Goal: Information Seeking & Learning: Learn about a topic

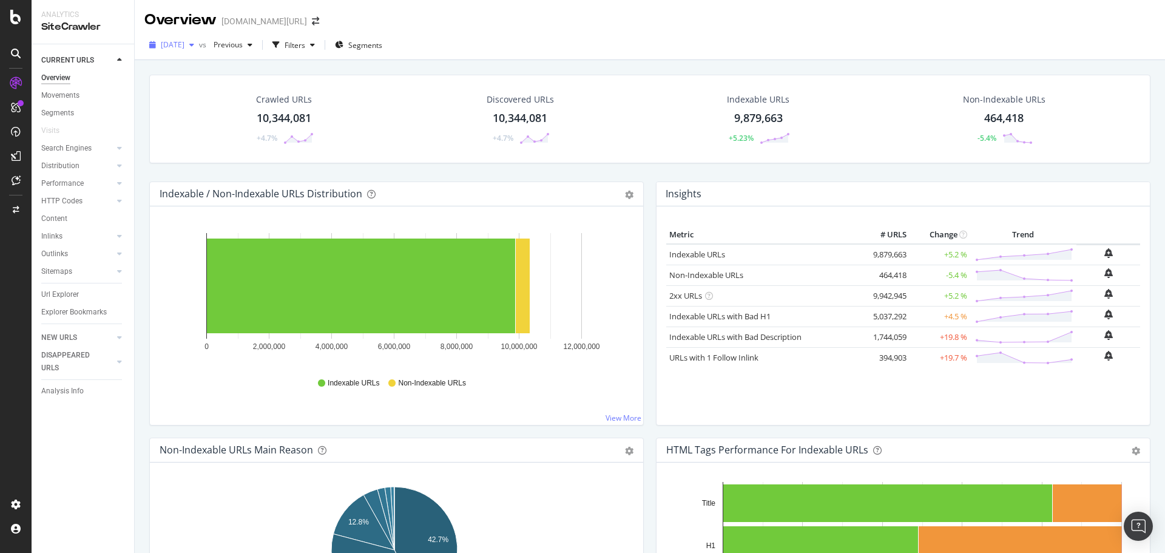
click at [185, 46] on span "[DATE]" at bounding box center [173, 44] width 24 height 10
click at [481, 44] on div "[DATE] vs Previous Filters Segments" at bounding box center [650, 47] width 1031 height 24
click at [86, 203] on link "HTTP Codes" at bounding box center [77, 201] width 72 height 13
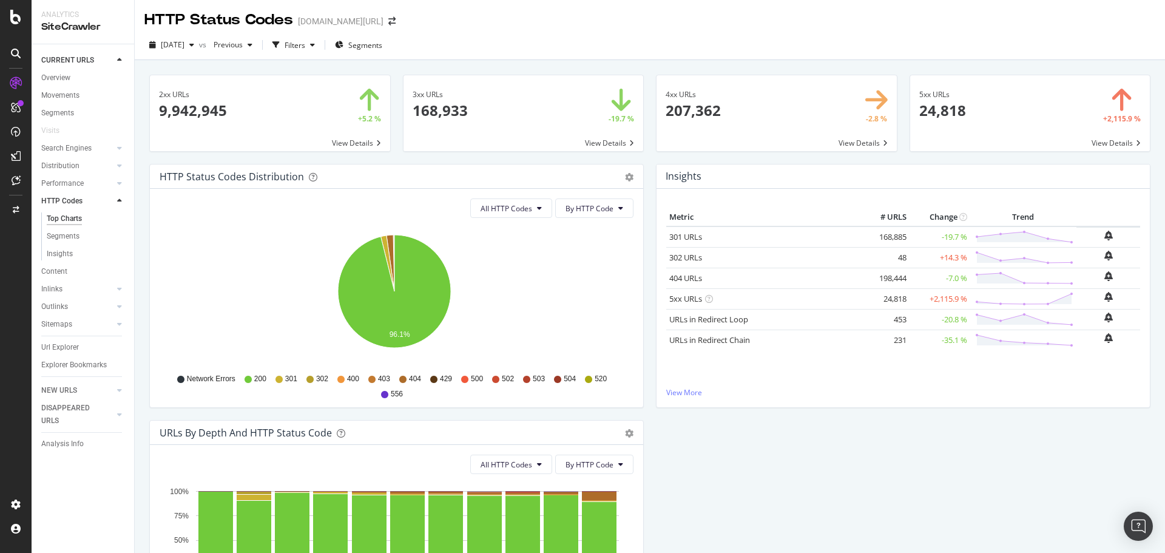
click at [906, 239] on tr "301 URLs 168,885 -19.7 %" at bounding box center [903, 236] width 474 height 21
click at [910, 239] on td "-19.7 %" at bounding box center [940, 236] width 61 height 21
click at [516, 213] on span "All HTTP Codes" at bounding box center [507, 208] width 52 height 10
click at [517, 276] on span "Bad HTTP Codes" at bounding box center [508, 277] width 61 height 11
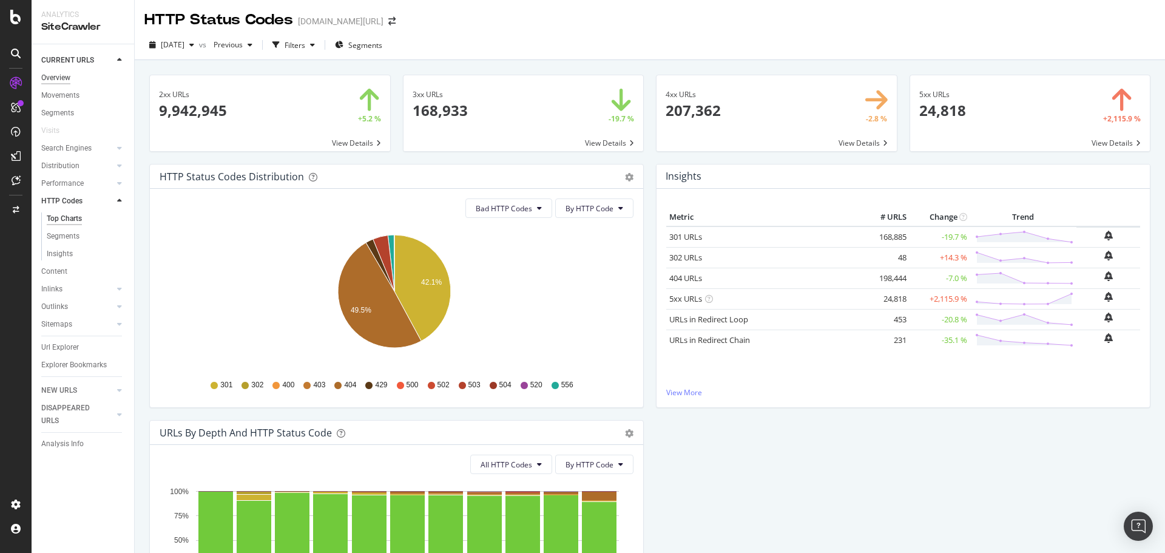
click at [57, 78] on div "Overview" at bounding box center [55, 78] width 29 height 13
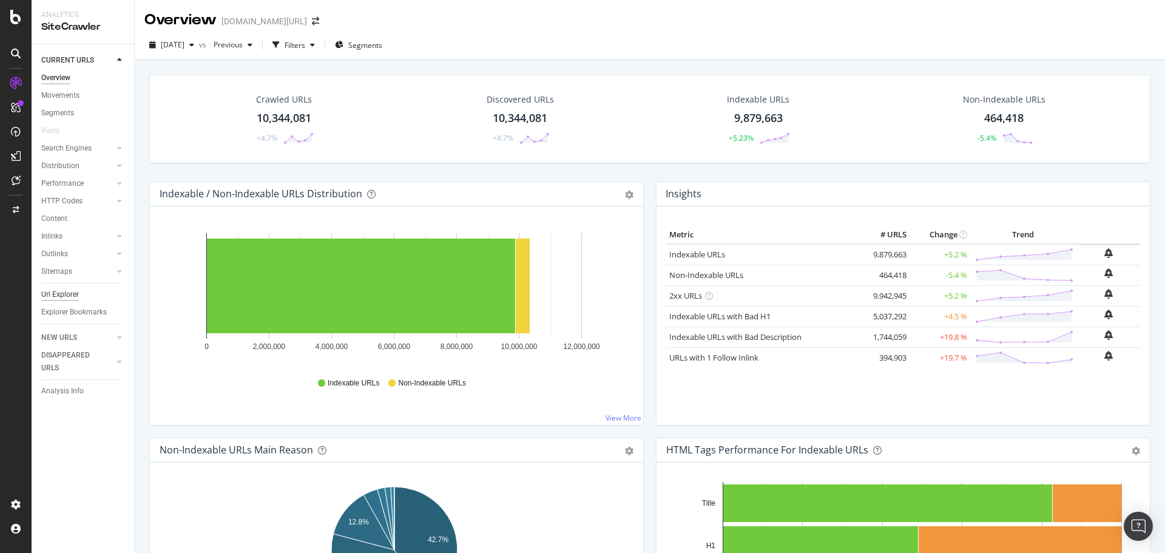
click at [50, 290] on div "Url Explorer" at bounding box center [60, 294] width 38 height 13
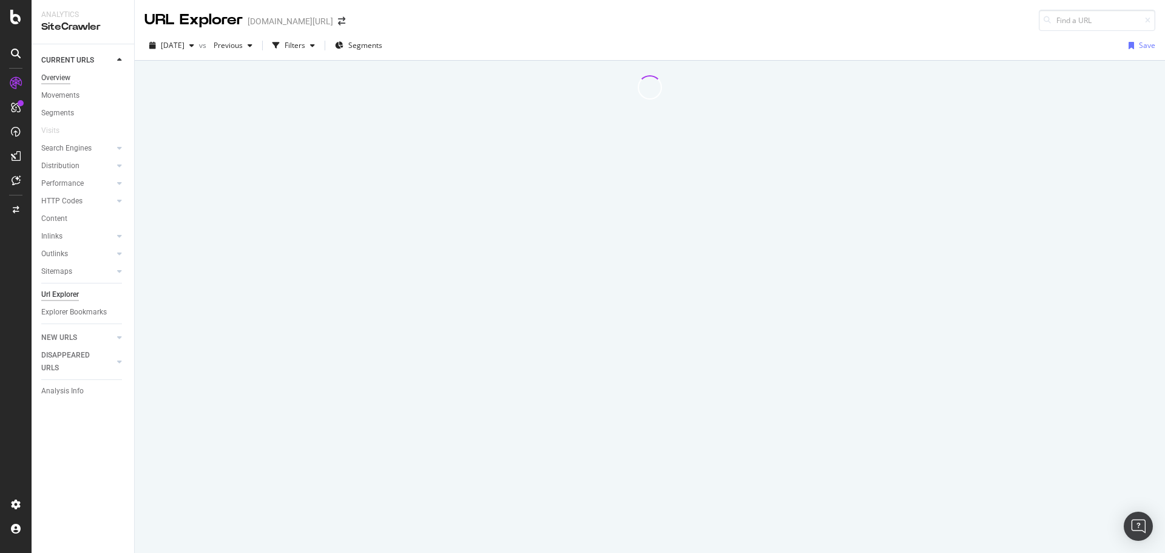
click at [47, 75] on div "Overview" at bounding box center [55, 78] width 29 height 13
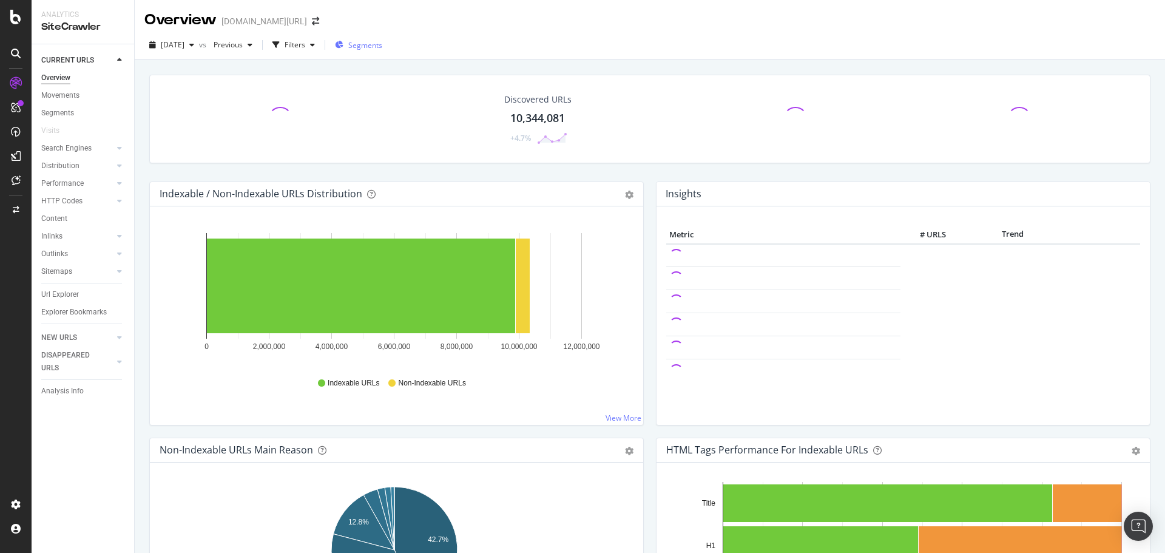
click at [372, 37] on div "Segments" at bounding box center [358, 45] width 47 height 18
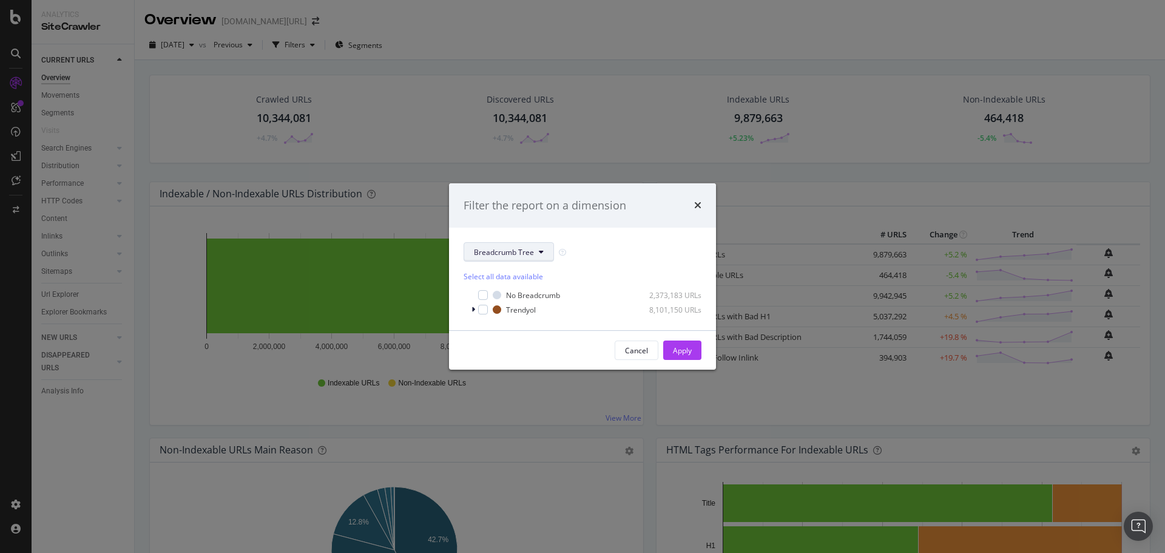
click at [503, 248] on span "Breadcrumb Tree" at bounding box center [504, 252] width 60 height 10
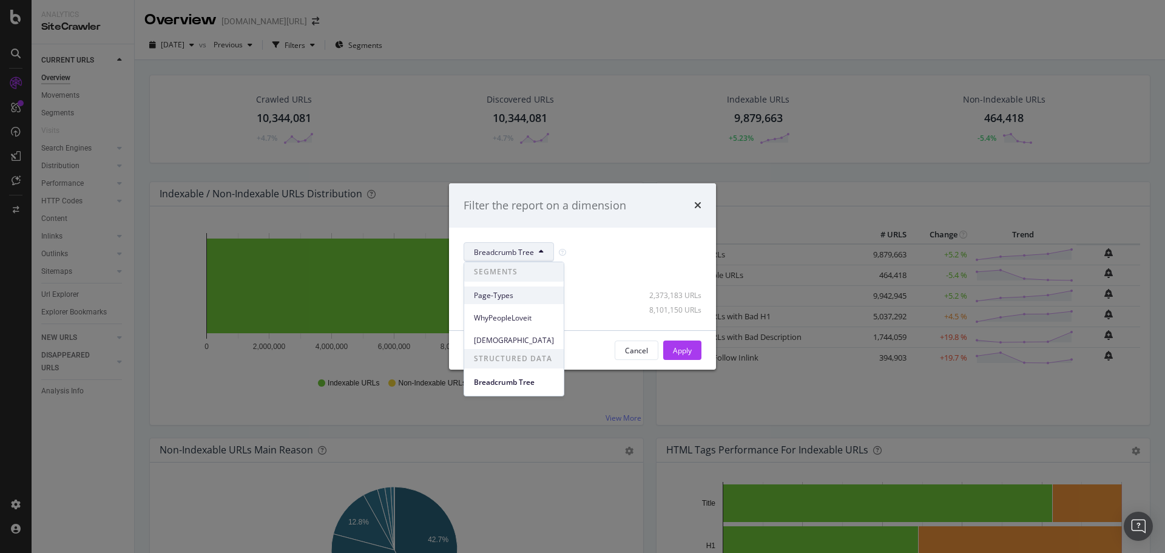
click at [515, 294] on span "Page-Types" at bounding box center [514, 295] width 80 height 11
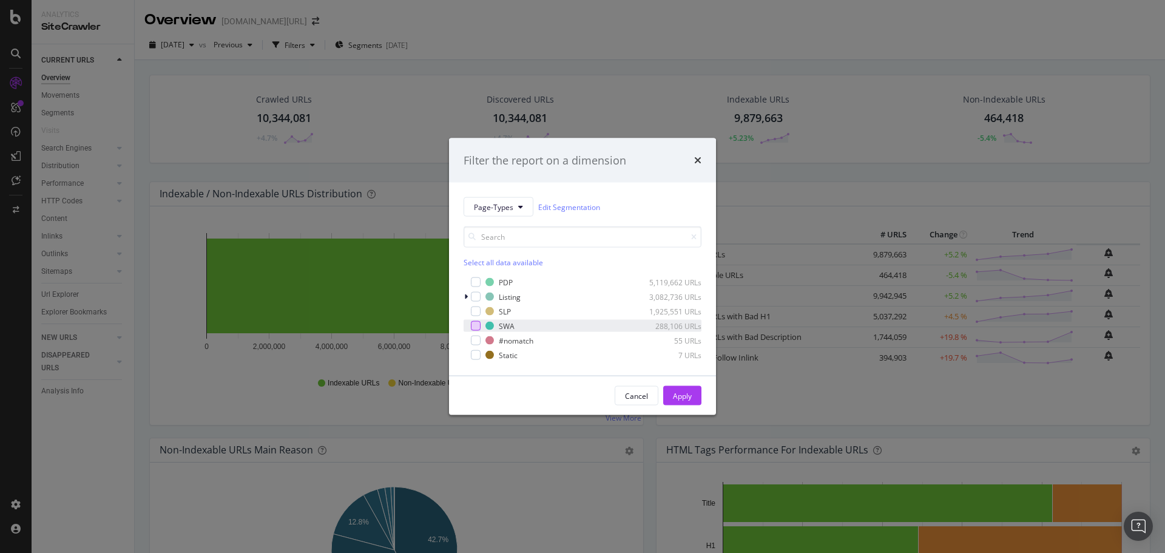
click at [480, 325] on div "modal" at bounding box center [476, 326] width 10 height 10
click at [685, 397] on div "Apply" at bounding box center [682, 395] width 19 height 10
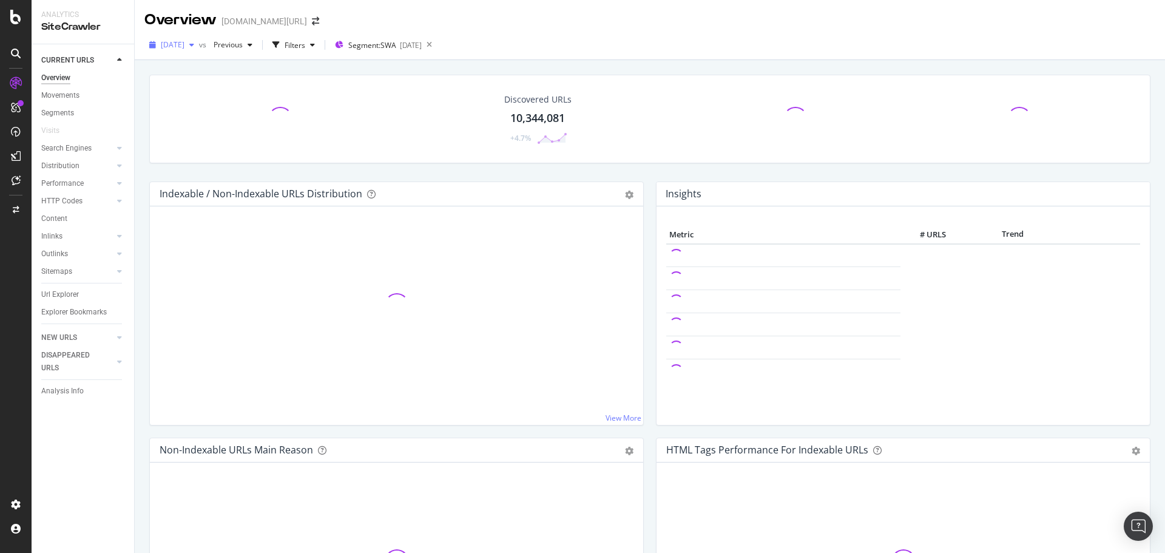
click at [185, 49] on span "[DATE]" at bounding box center [173, 44] width 24 height 10
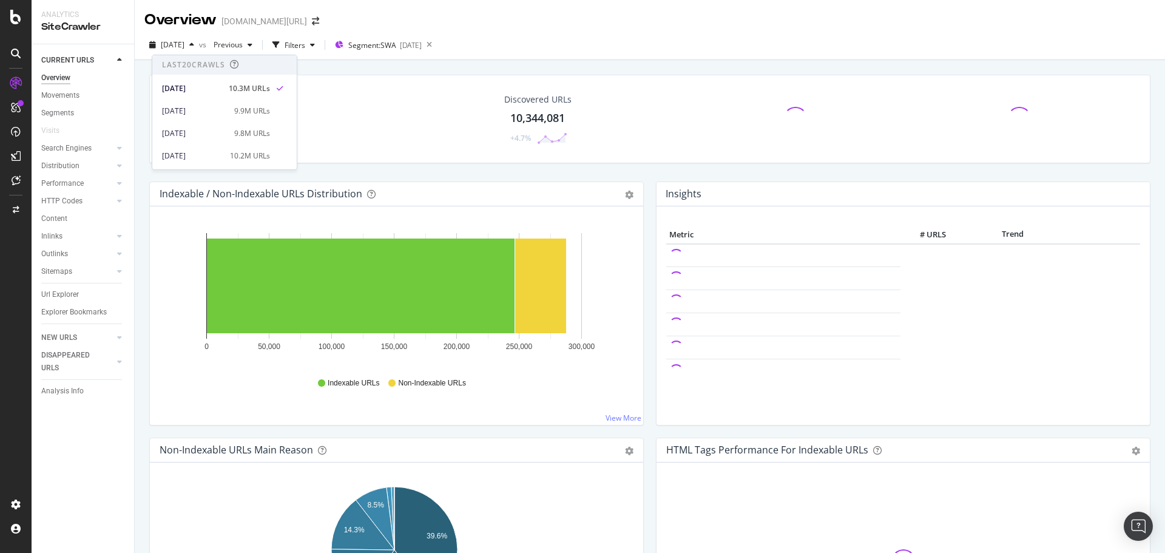
click at [761, 19] on div "Overview [DOMAIN_NAME][URL]" at bounding box center [650, 15] width 1031 height 30
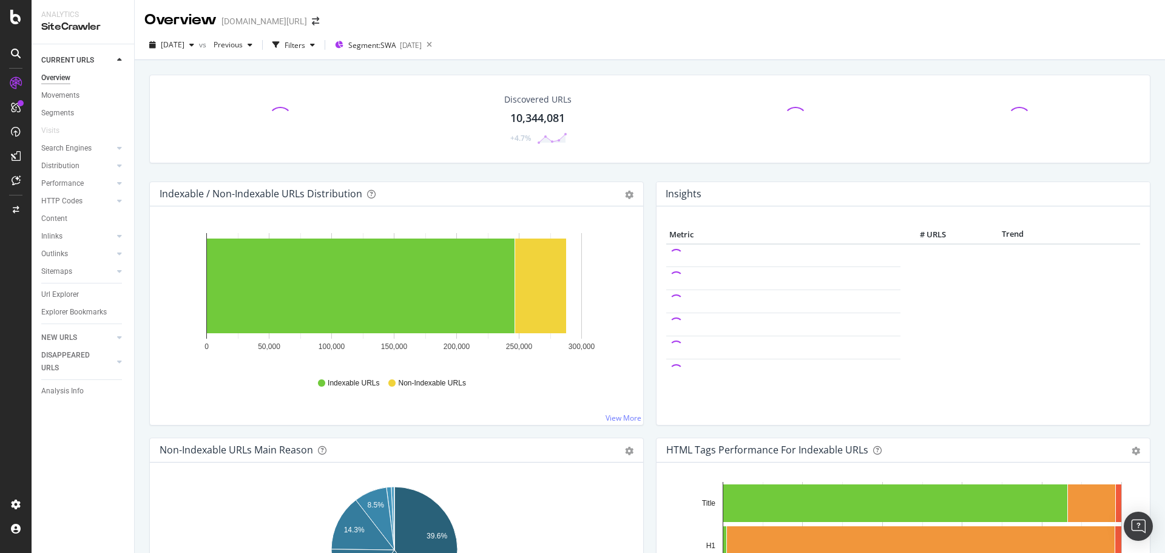
click at [427, 55] on div "Segment: SWA [DATE]" at bounding box center [383, 44] width 107 height 19
click at [422, 47] on div "[DATE]" at bounding box center [411, 45] width 22 height 10
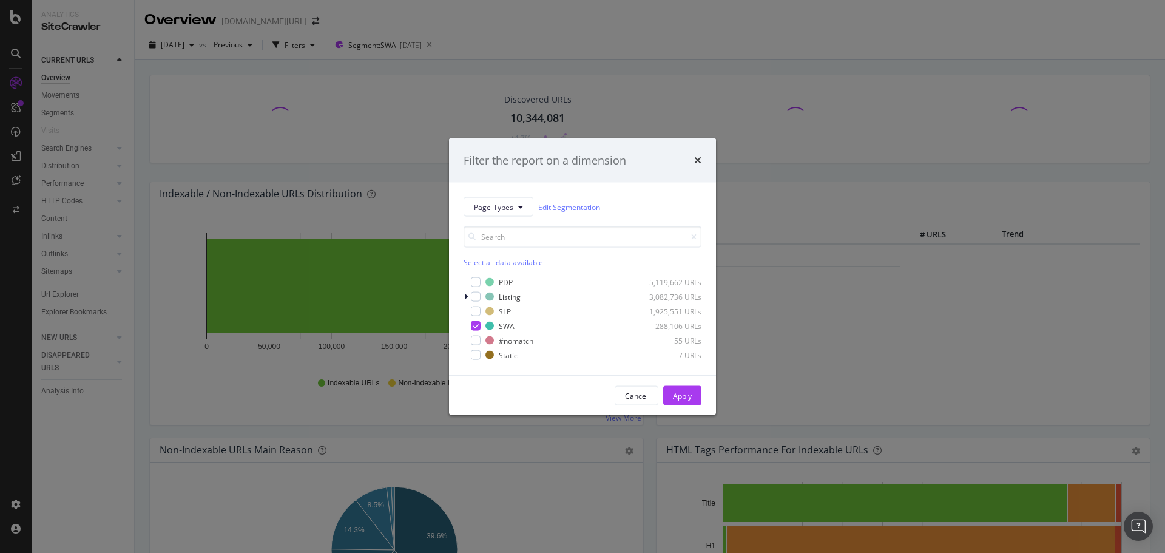
click at [599, 55] on div "Filter the report on a dimension Page-Types Edit Segmentation Select all data a…" at bounding box center [582, 276] width 1165 height 553
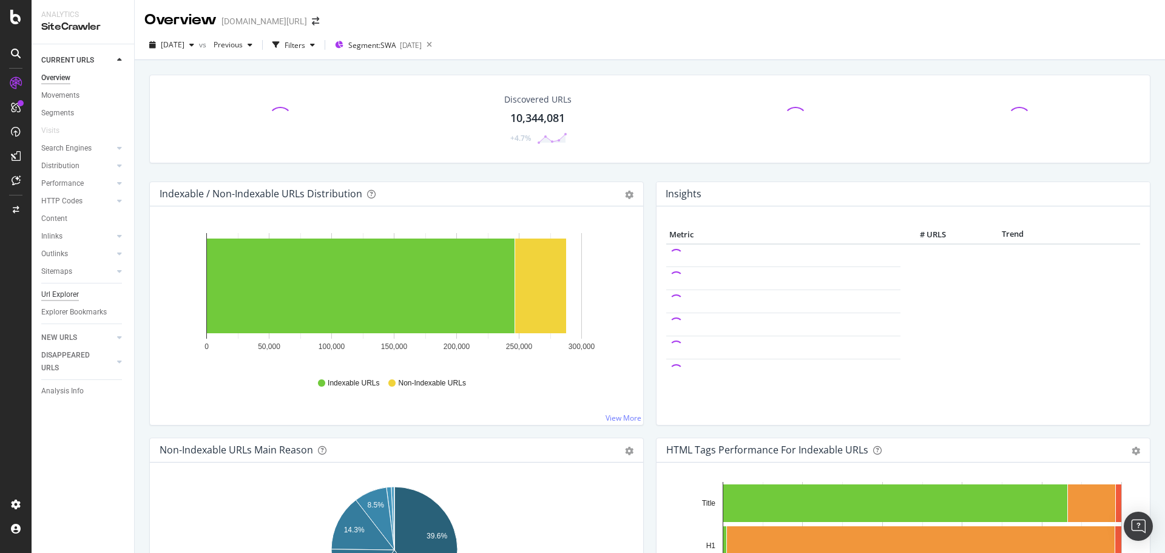
click at [67, 293] on div "Url Explorer" at bounding box center [60, 294] width 38 height 13
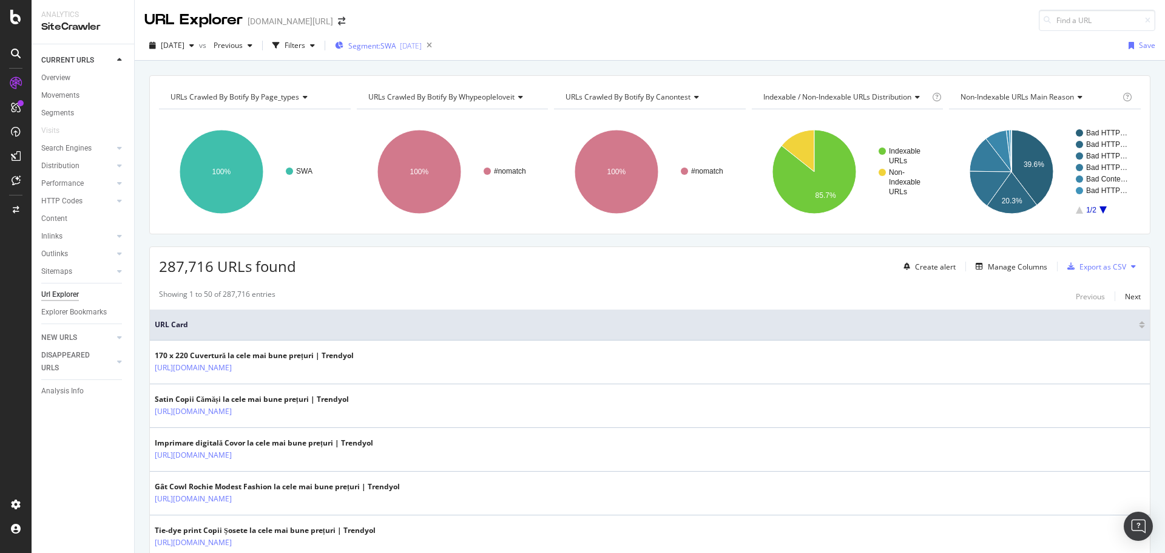
click at [384, 46] on span "Segment: SWA" at bounding box center [372, 46] width 48 height 10
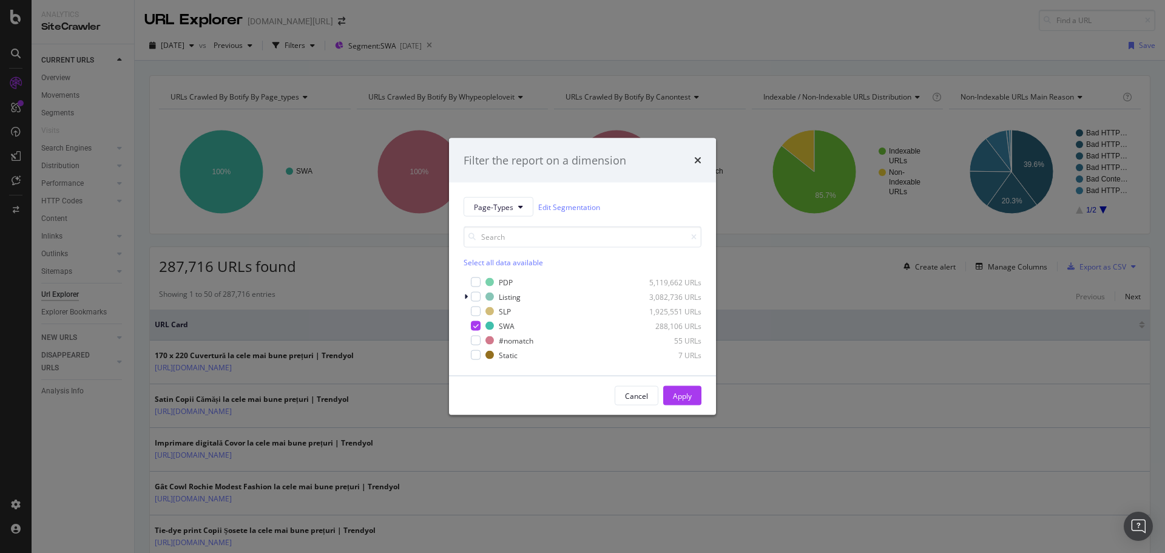
click at [529, 45] on div "Filter the report on a dimension Page-Types Edit Segmentation Select all data a…" at bounding box center [582, 276] width 1165 height 553
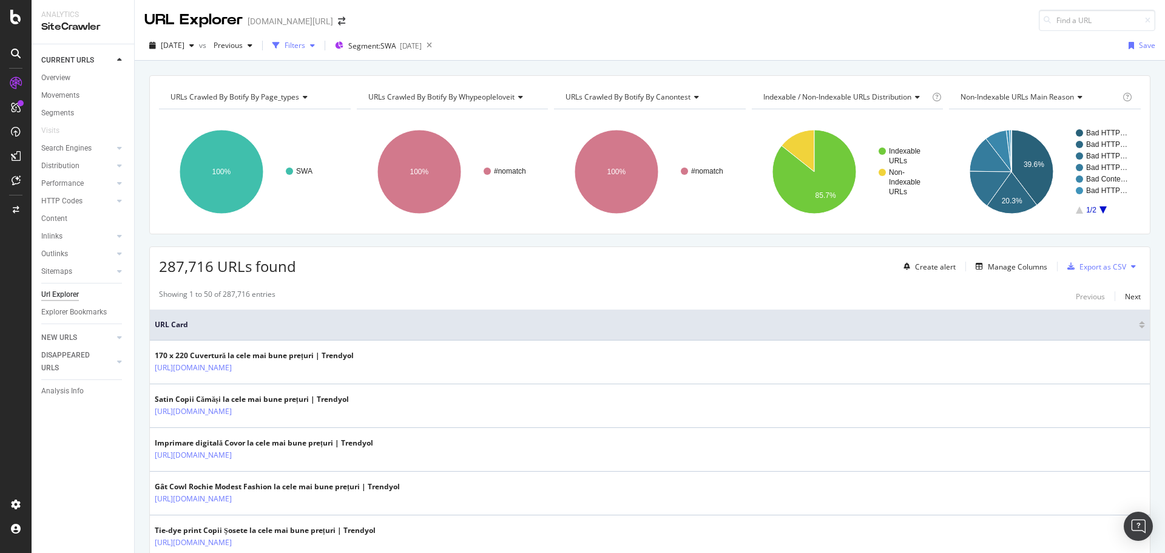
click at [305, 44] on div "Filters" at bounding box center [295, 45] width 21 height 10
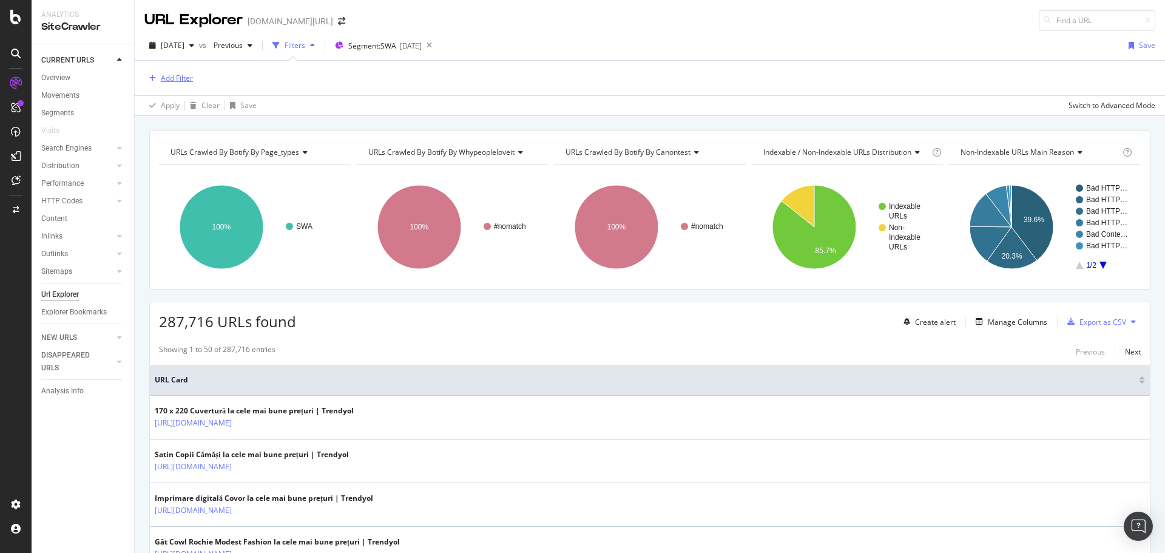
click at [189, 83] on div "Add Filter" at bounding box center [177, 78] width 32 height 10
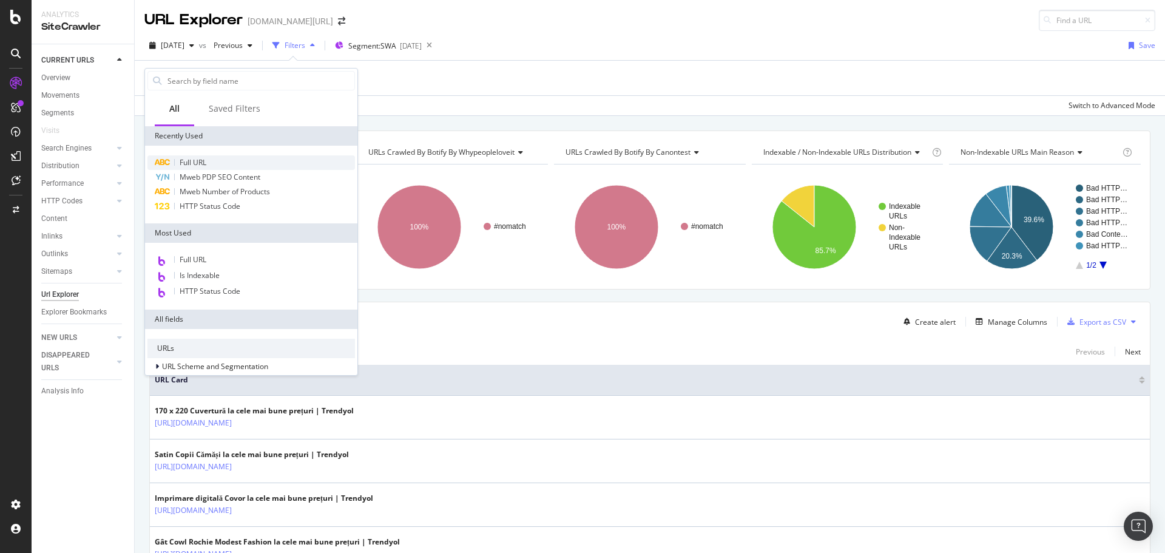
click at [209, 160] on div "Full URL" at bounding box center [251, 162] width 208 height 15
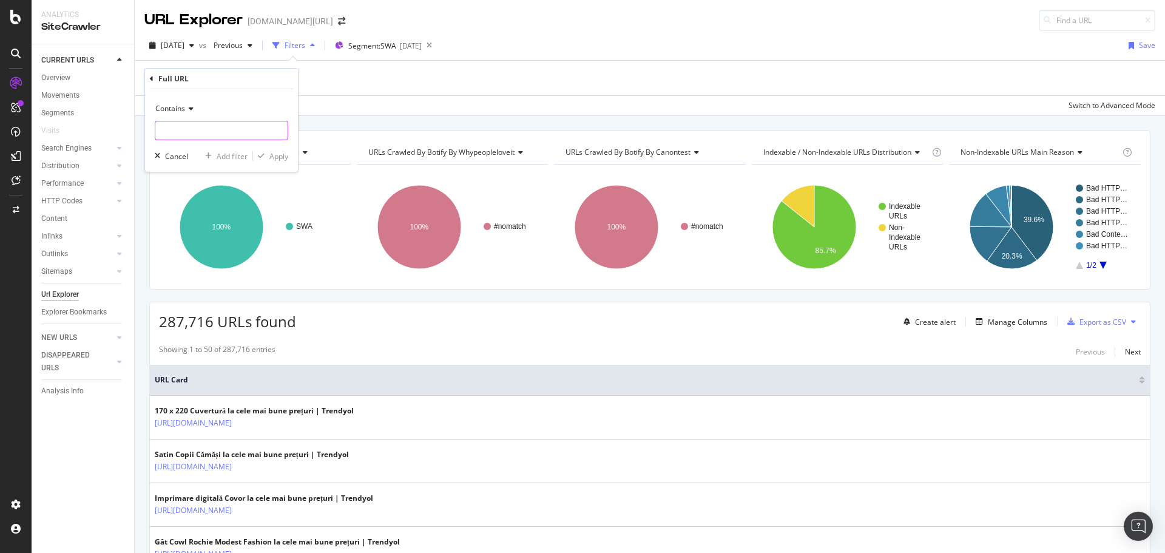
click at [219, 131] on input "text" at bounding box center [221, 130] width 132 height 19
click at [185, 110] on span "Contains" at bounding box center [170, 108] width 30 height 10
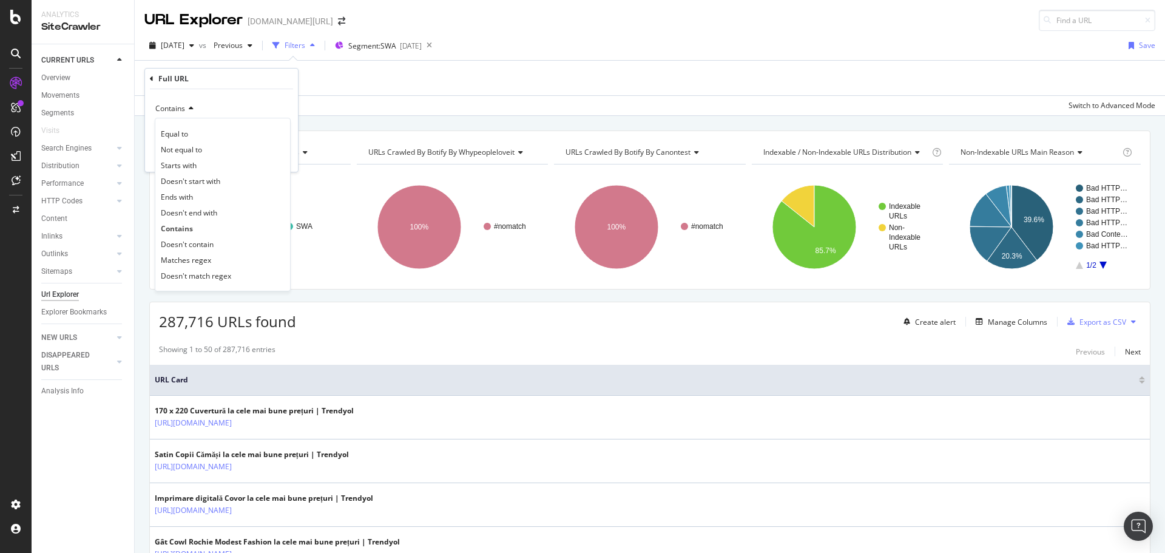
click at [245, 98] on div "Contains Equal to Not equal to Starts with Doesn't start with Ends with Doesn't…" at bounding box center [221, 130] width 153 height 83
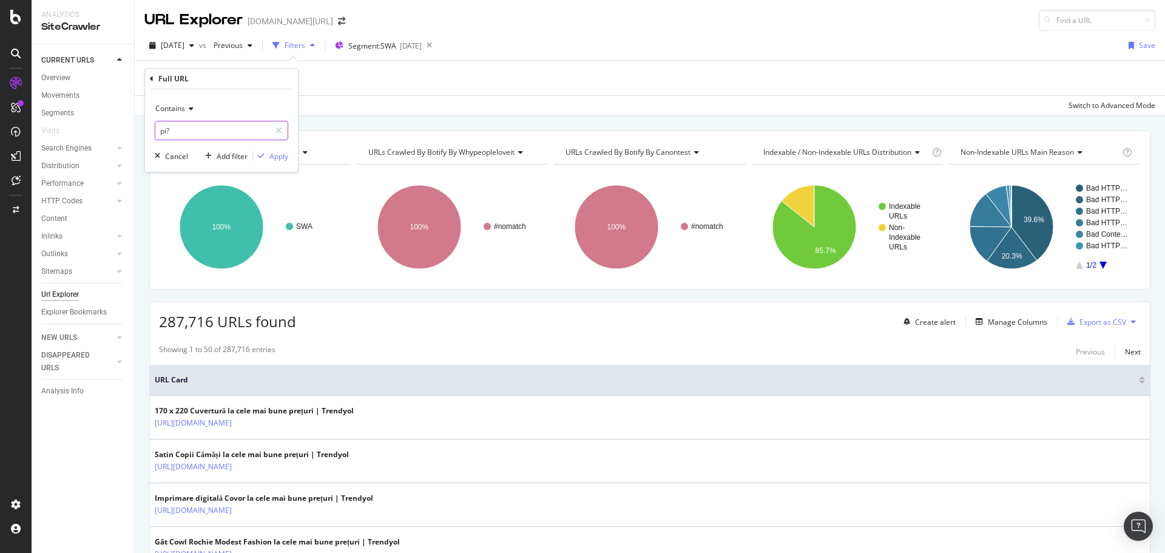
click at [203, 126] on input "pi?" at bounding box center [212, 130] width 115 height 19
click at [214, 129] on input "pi?" at bounding box center [212, 130] width 115 height 19
type input "pi="
click at [203, 112] on div "Contains" at bounding box center [222, 108] width 134 height 19
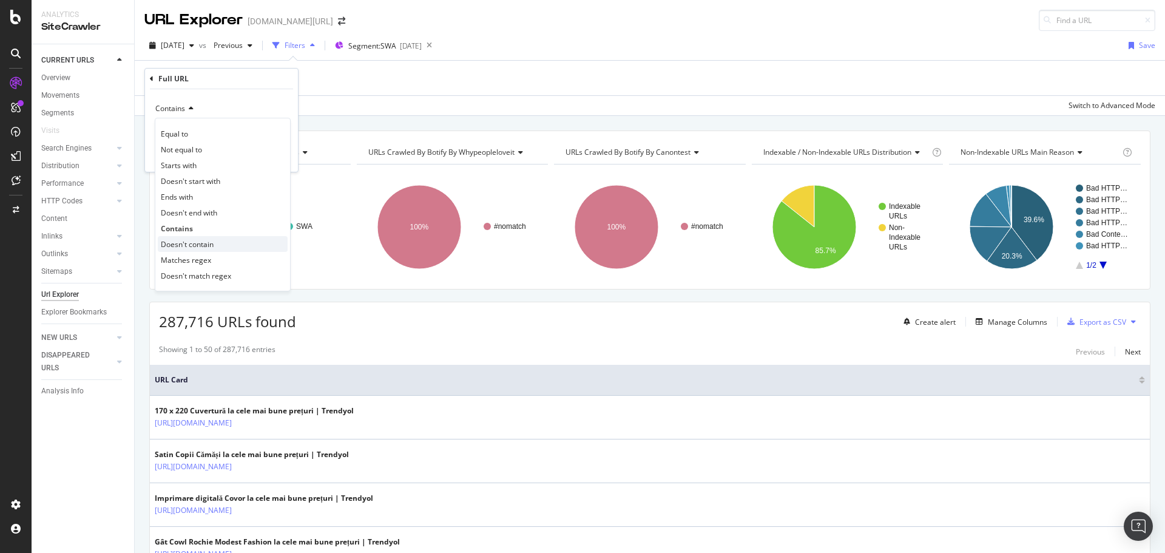
click at [208, 236] on div "Doesn't contain" at bounding box center [223, 244] width 130 height 16
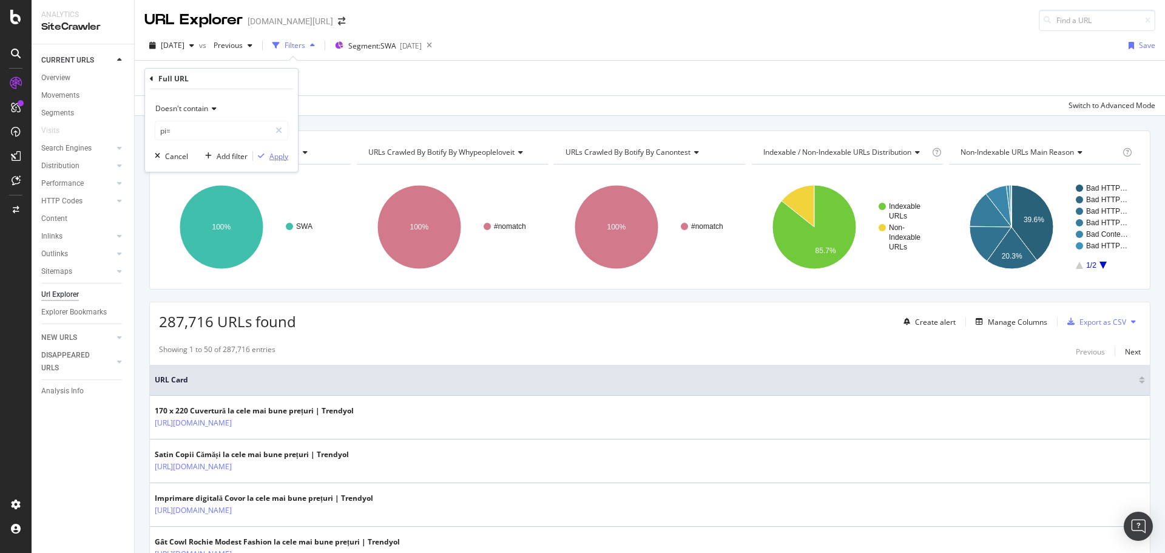
click at [274, 155] on div "Apply" at bounding box center [279, 156] width 19 height 10
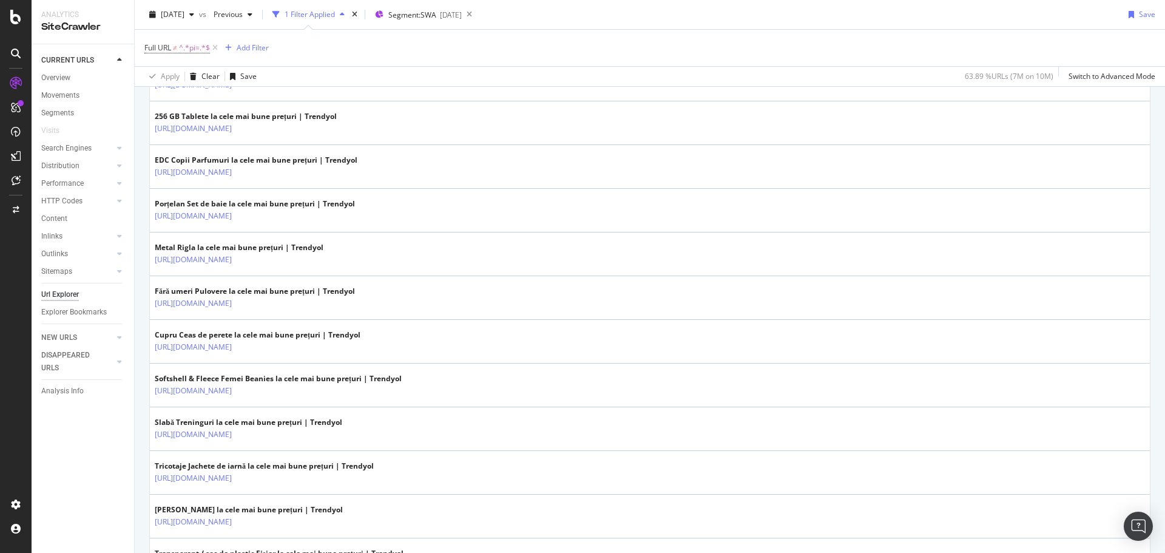
scroll to position [1369, 0]
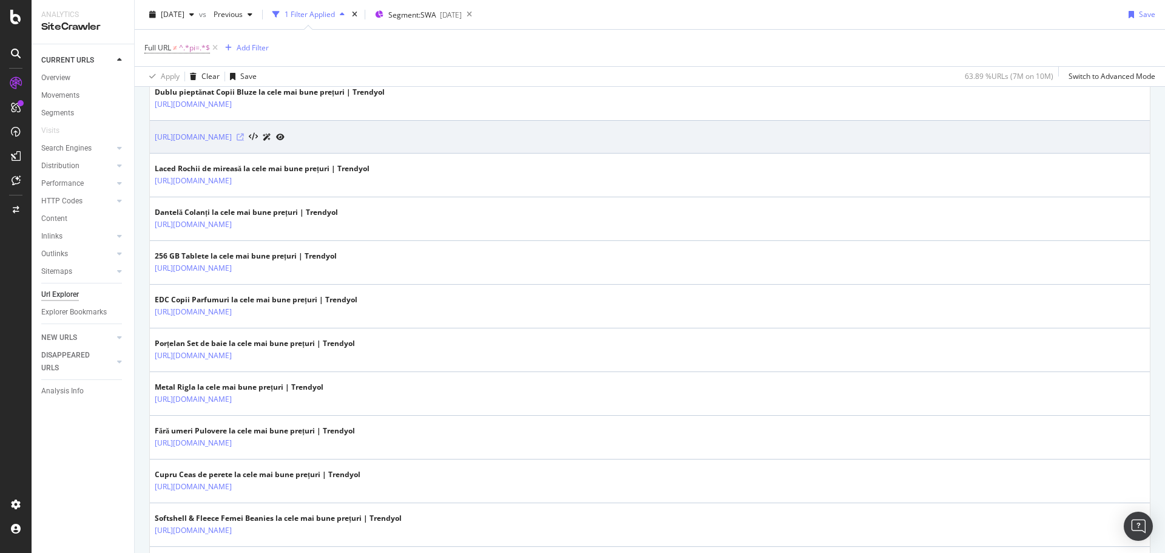
click at [244, 136] on icon at bounding box center [240, 137] width 7 height 7
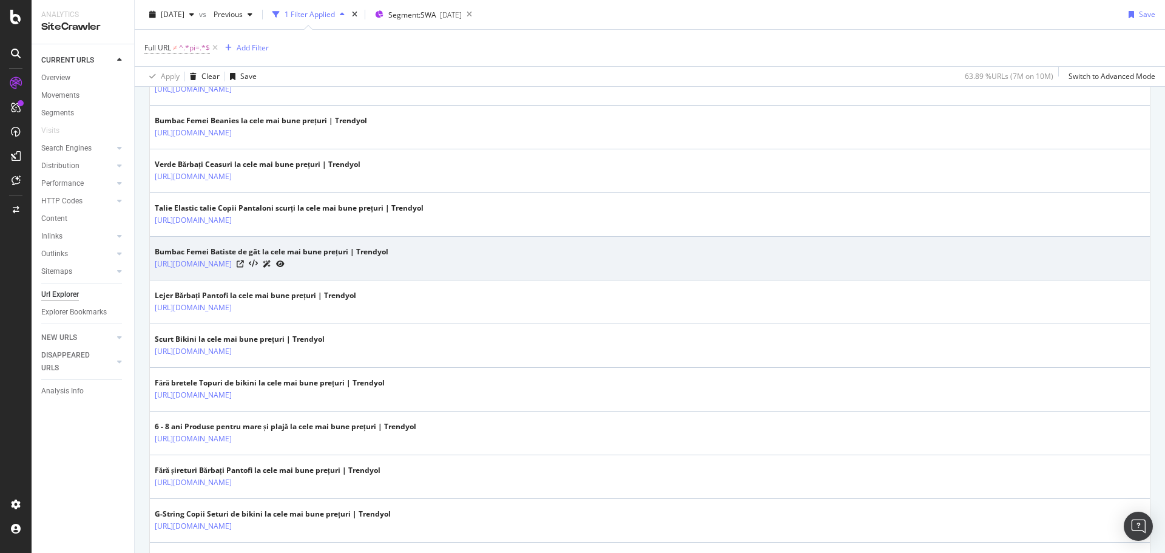
scroll to position [0, 0]
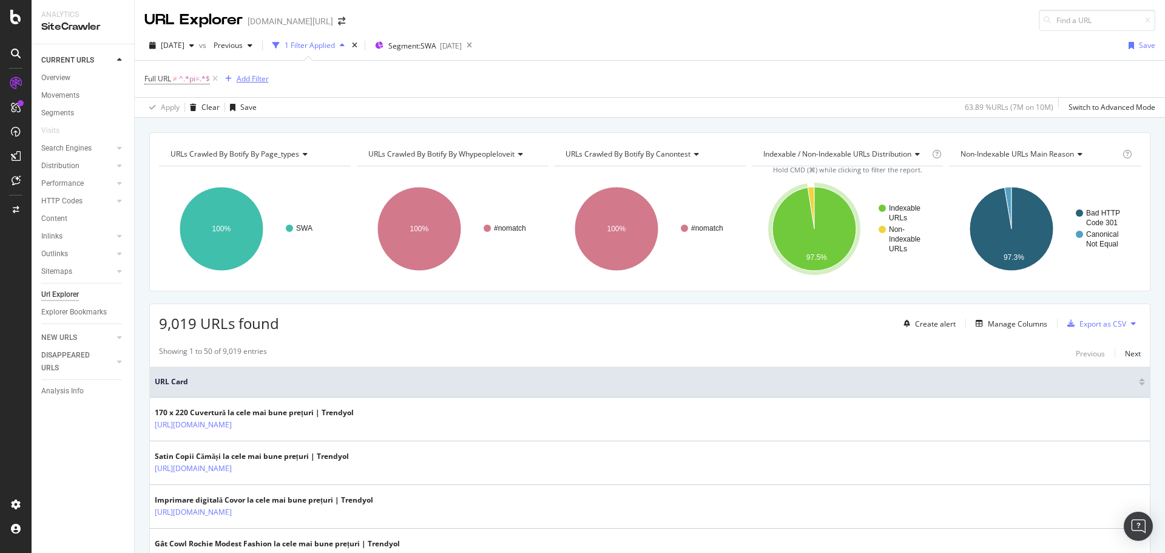
click at [268, 74] on div "Add Filter" at bounding box center [253, 78] width 32 height 10
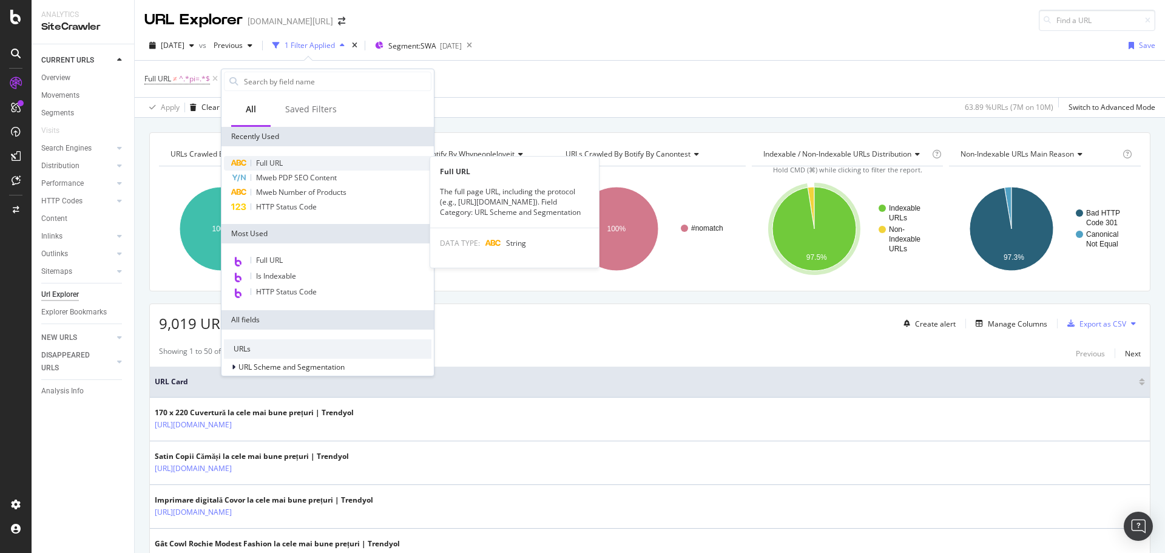
click at [313, 157] on div "Full URL" at bounding box center [328, 163] width 208 height 15
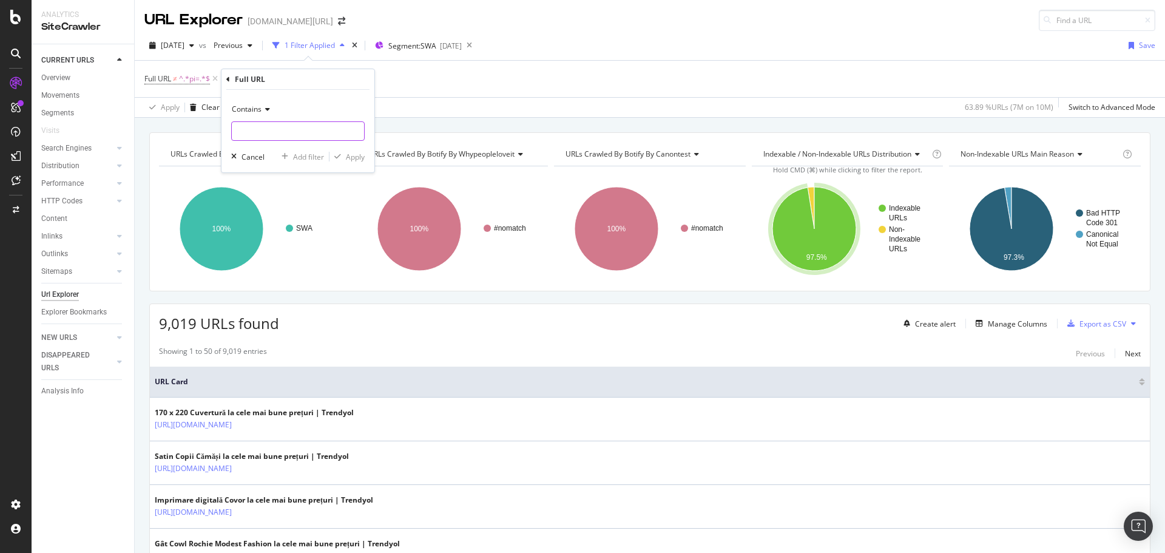
click at [321, 132] on input "text" at bounding box center [298, 130] width 132 height 19
type input "iphone"
click at [349, 160] on div "Apply" at bounding box center [355, 157] width 19 height 10
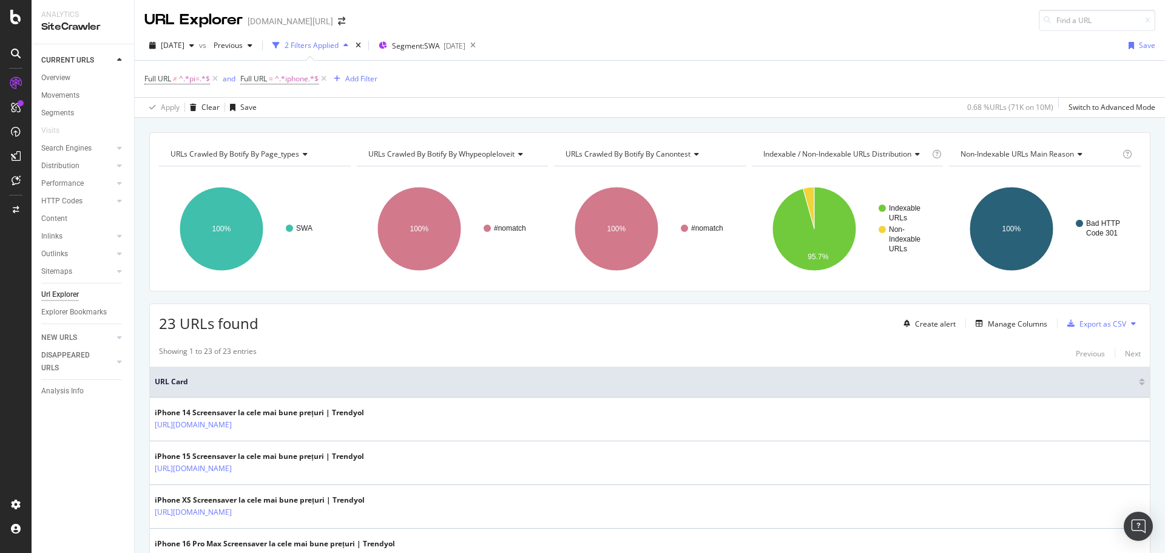
click at [937, 31] on div "[DATE] vs Previous 2 Filters Applied Segment: SWA [DATE] Save Full URL ≠ ^.*pi=…" at bounding box center [650, 74] width 1031 height 87
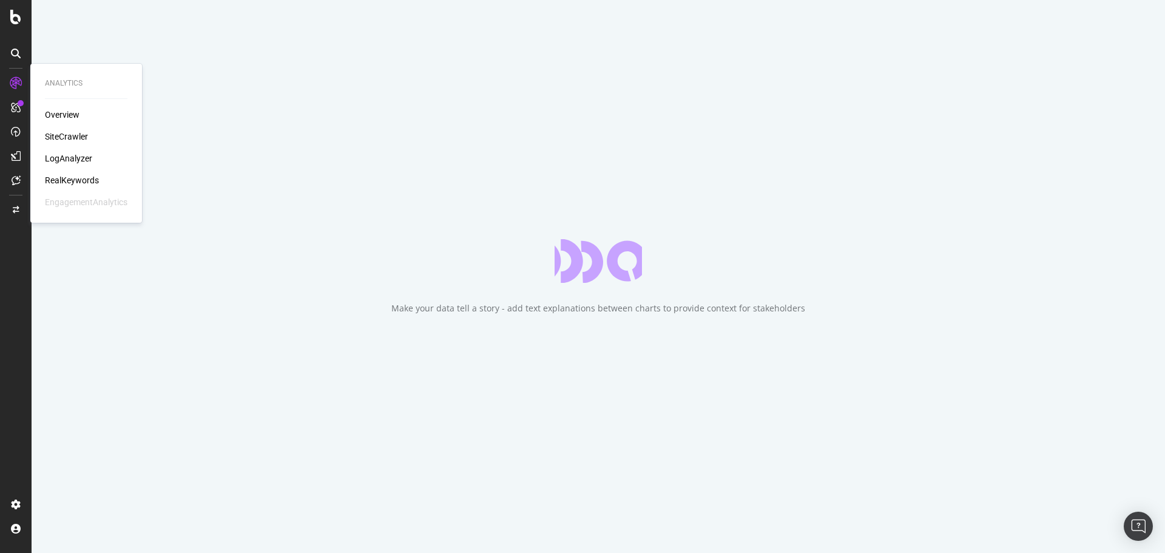
click at [93, 180] on div "RealKeywords" at bounding box center [72, 180] width 54 height 12
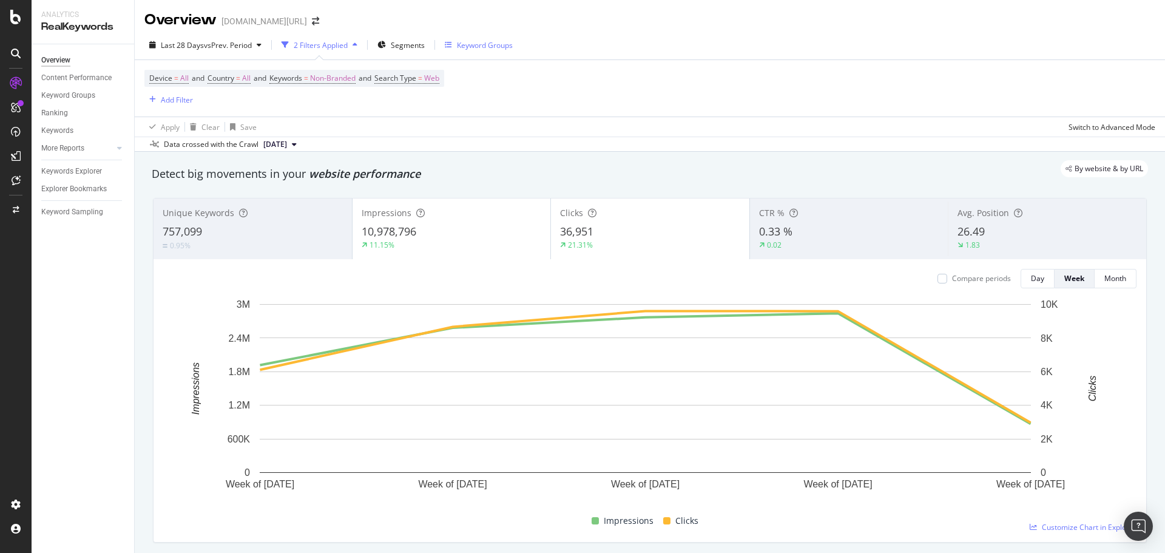
click at [469, 38] on div "Keyword Groups" at bounding box center [479, 45] width 68 height 18
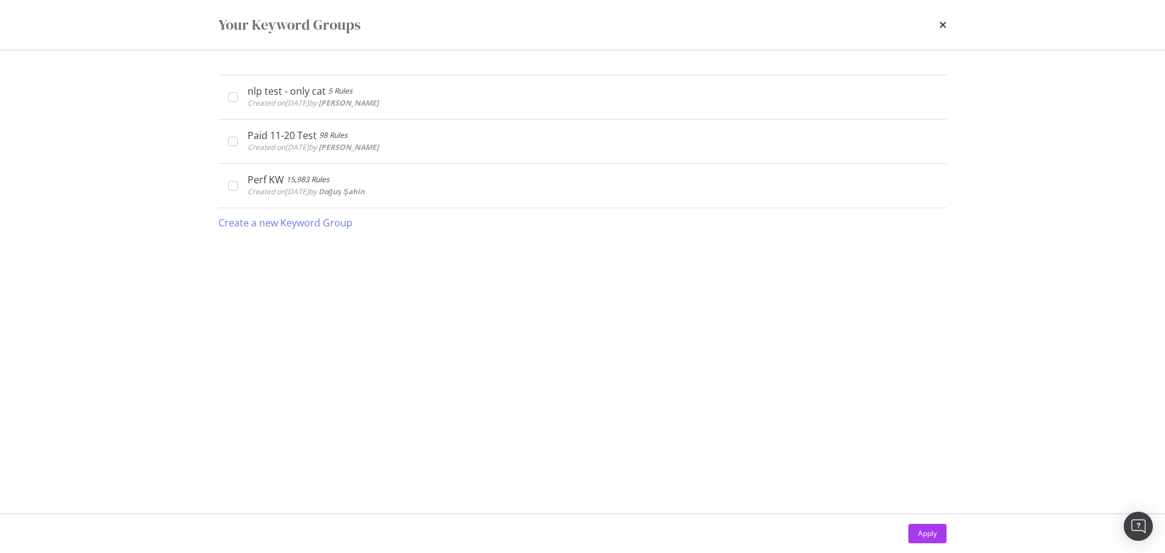
click at [416, 36] on div "Your Keyword Groups" at bounding box center [582, 25] width 777 height 50
drag, startPoint x: 412, startPoint y: 19, endPoint x: 810, endPoint y: 36, distance: 398.5
click at [412, 19] on div "Your Keyword Groups" at bounding box center [583, 25] width 728 height 21
click at [945, 22] on icon "times" at bounding box center [943, 25] width 7 height 10
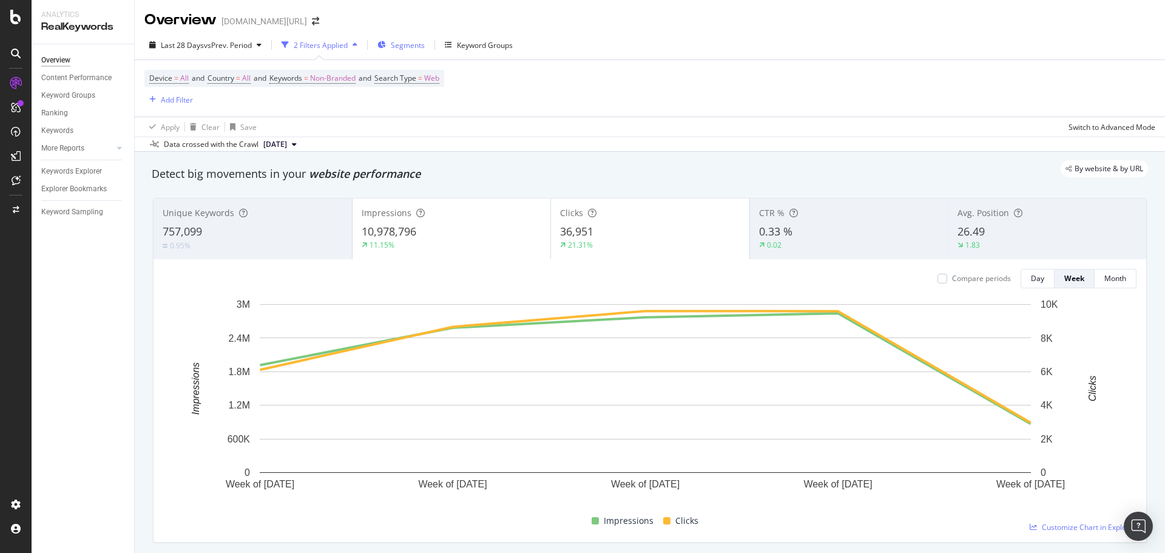
click at [400, 40] on span "Segments" at bounding box center [408, 45] width 34 height 10
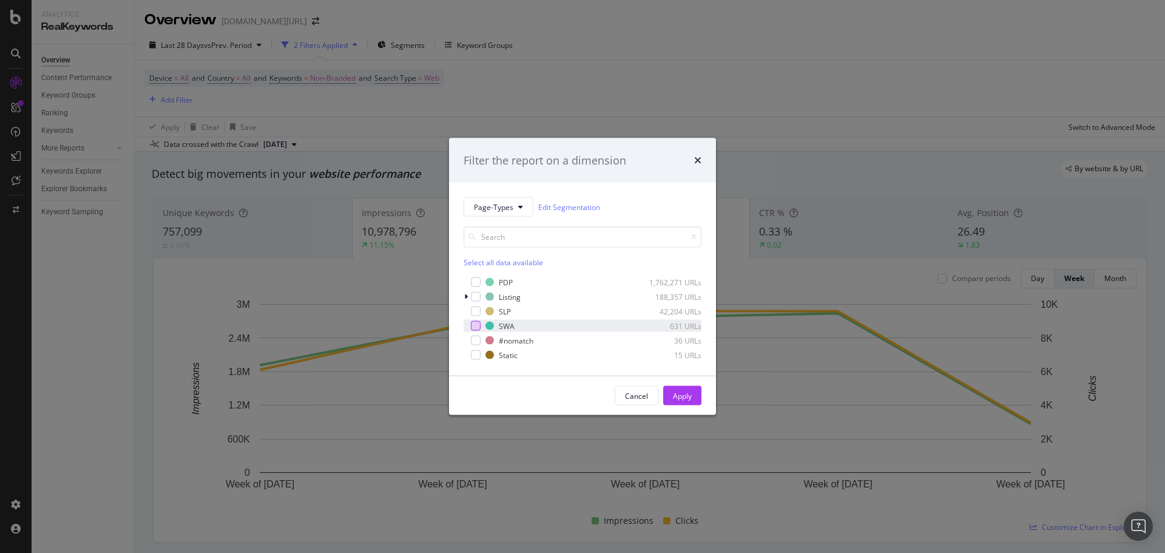
click at [475, 327] on div "modal" at bounding box center [476, 326] width 10 height 10
click at [674, 403] on div "Apply" at bounding box center [682, 396] width 19 height 18
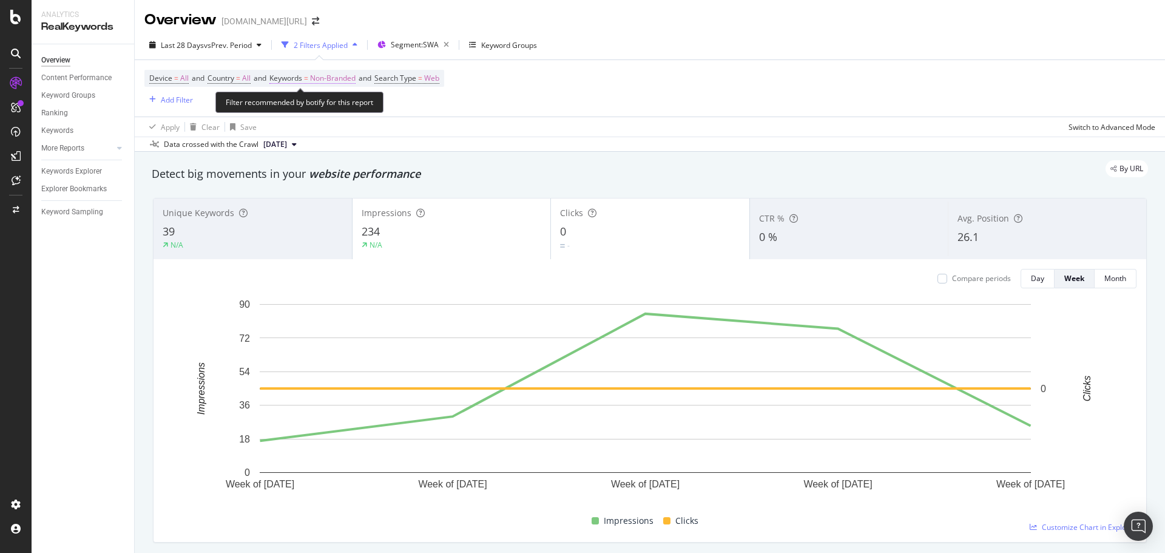
click at [316, 76] on span "Keywords = Non-Branded" at bounding box center [313, 78] width 86 height 11
click at [312, 113] on div "Non-Branded" at bounding box center [319, 107] width 65 height 18
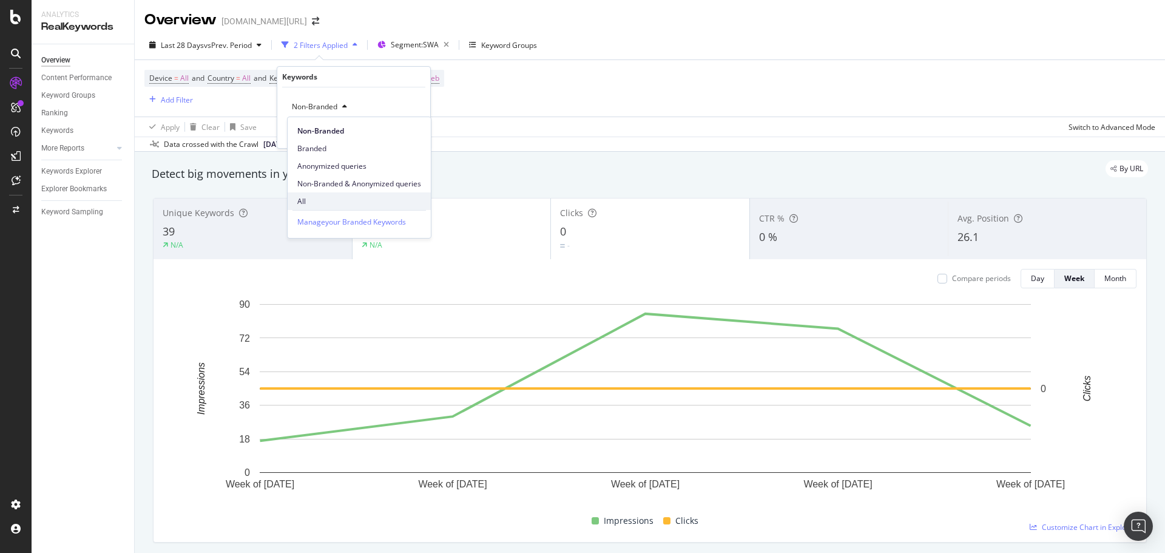
click at [320, 196] on span "All" at bounding box center [359, 201] width 124 height 11
click at [412, 137] on div "Apply" at bounding box center [411, 132] width 19 height 10
